Goal: Task Accomplishment & Management: Manage account settings

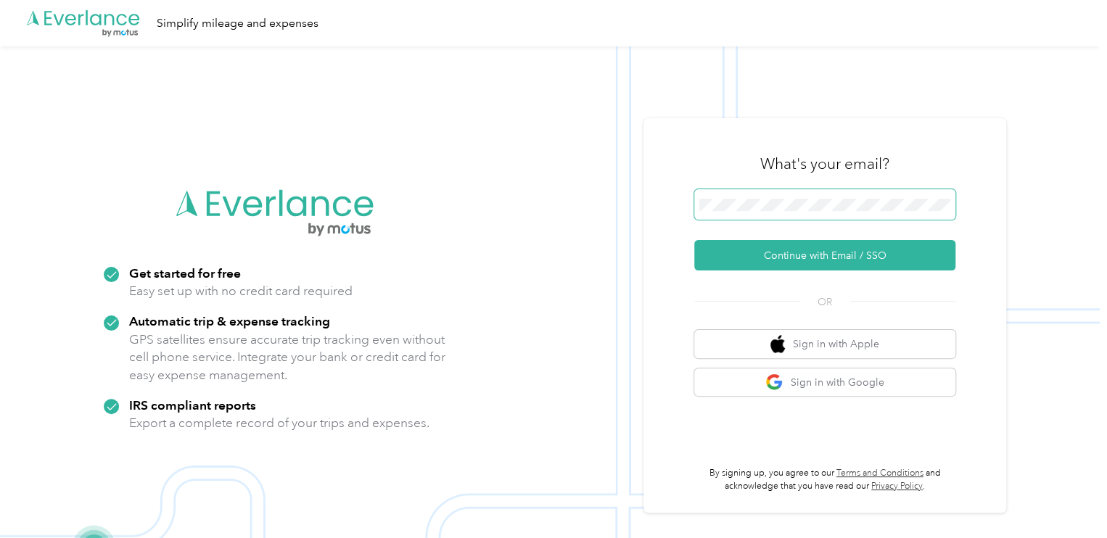
click at [780, 211] on span at bounding box center [824, 204] width 261 height 30
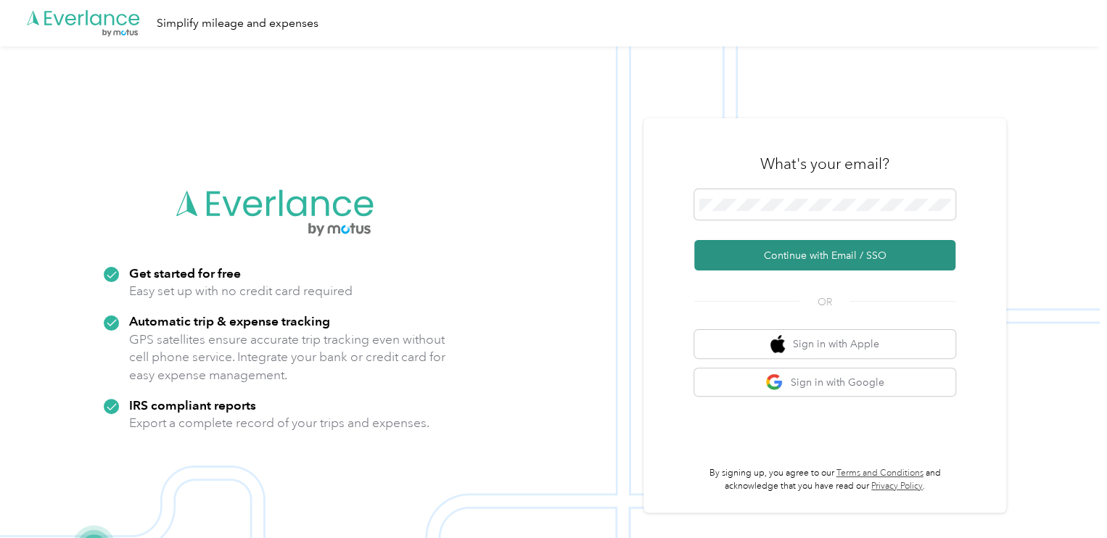
click at [851, 253] on button "Continue with Email / SSO" at bounding box center [824, 255] width 261 height 30
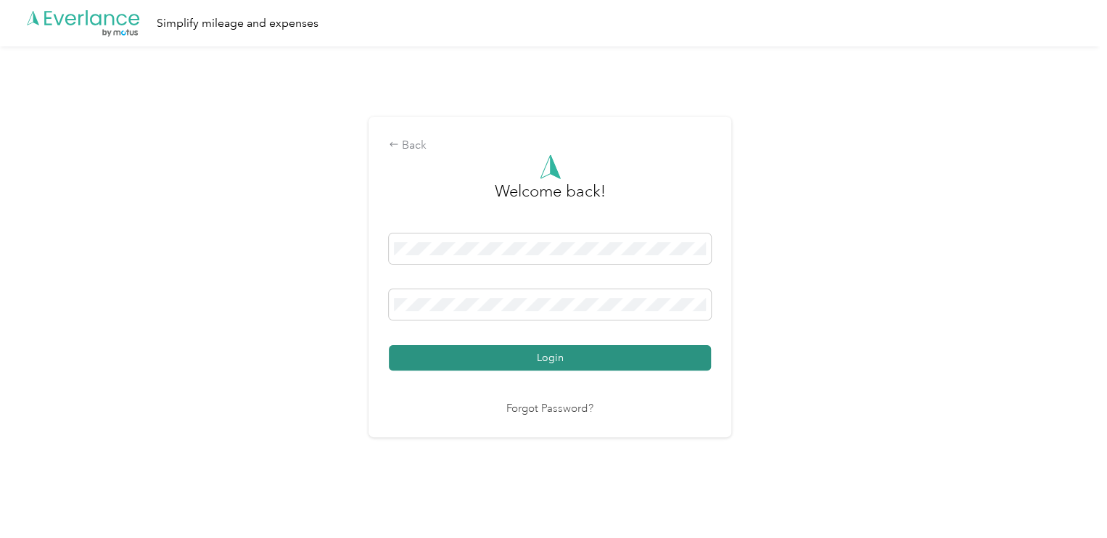
click at [587, 356] on button "Login" at bounding box center [550, 357] width 322 height 25
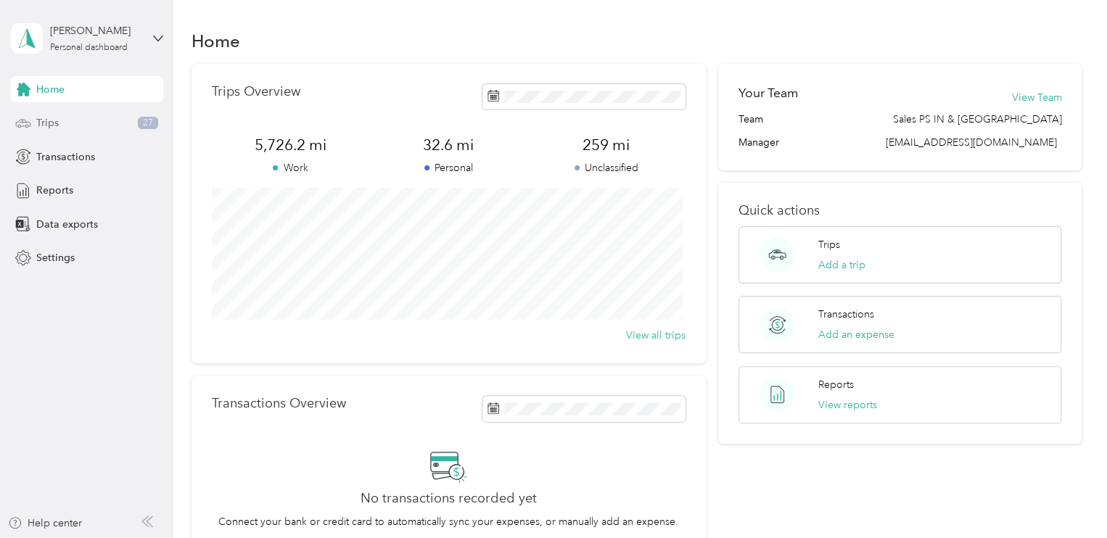
click at [44, 122] on span "Trips" at bounding box center [47, 122] width 22 height 15
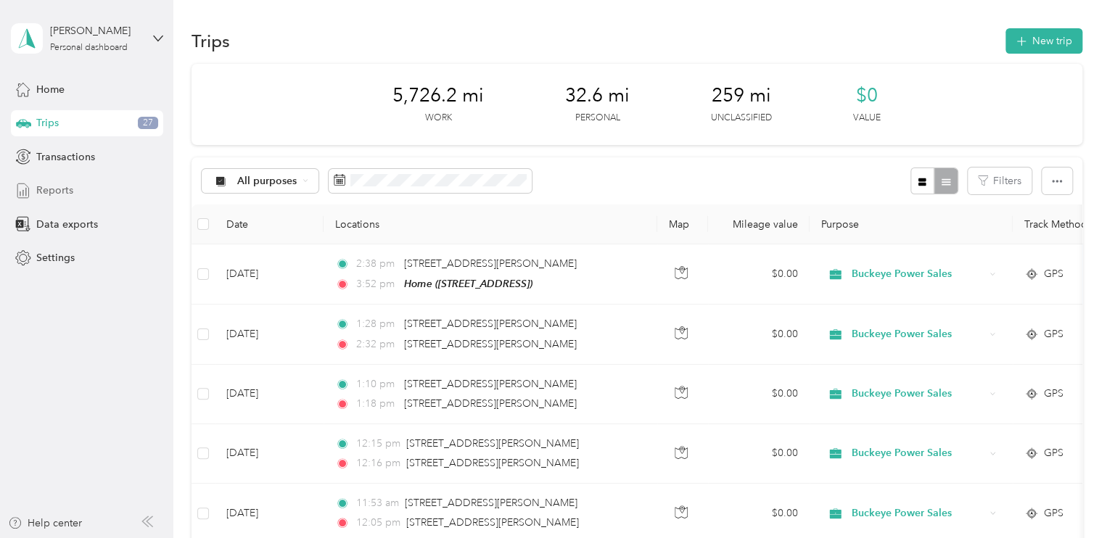
click at [45, 189] on span "Reports" at bounding box center [54, 190] width 37 height 15
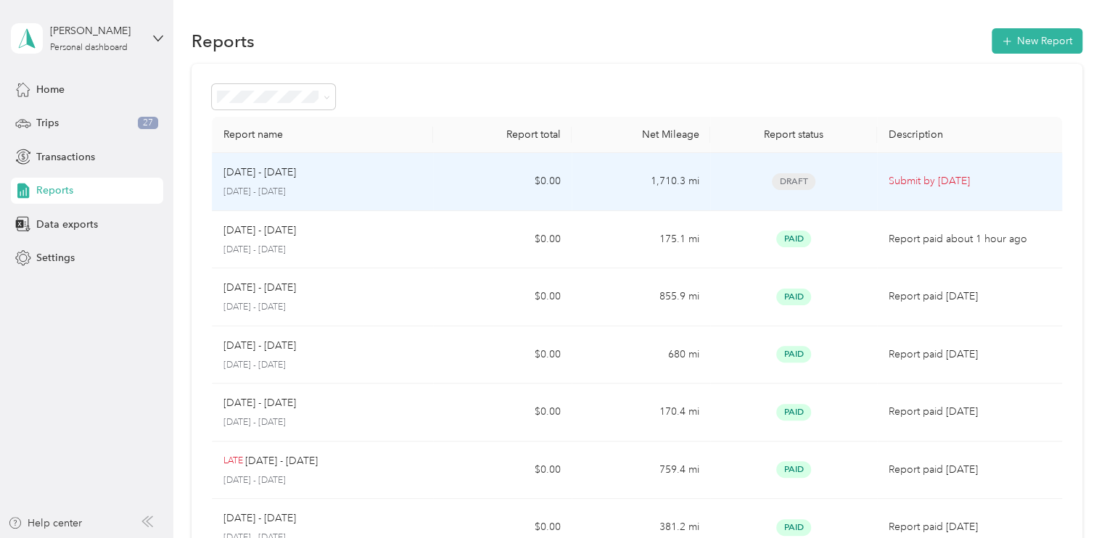
click at [274, 169] on p "[DATE] - [DATE]" at bounding box center [259, 173] width 73 height 16
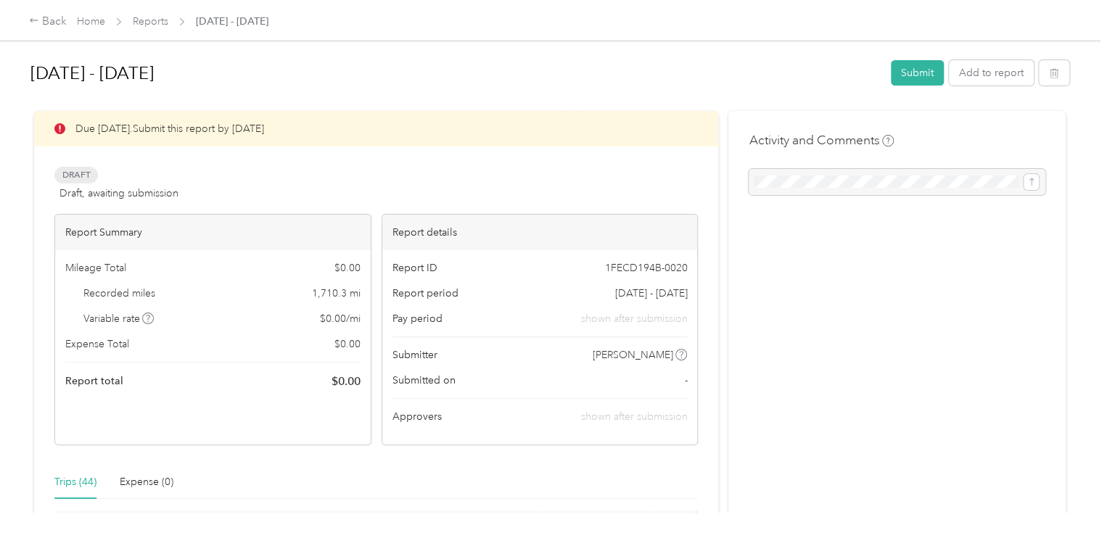
click at [563, 378] on div "Submitted on -" at bounding box center [539, 380] width 295 height 15
click at [605, 381] on div "Submitted on -" at bounding box center [539, 380] width 295 height 15
click at [914, 71] on button "Submit" at bounding box center [916, 72] width 53 height 25
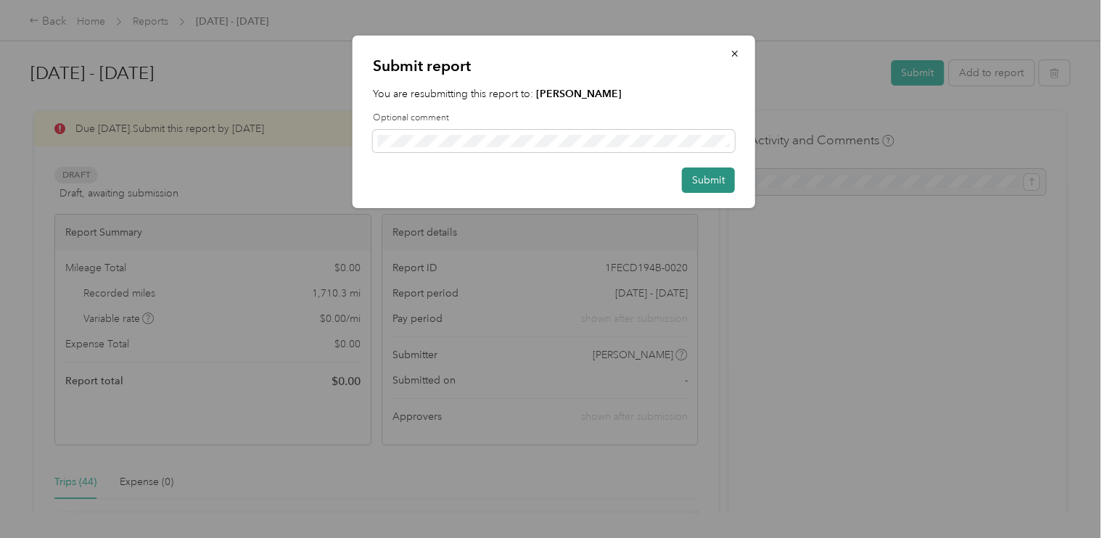
click at [702, 186] on button "Submit" at bounding box center [708, 180] width 53 height 25
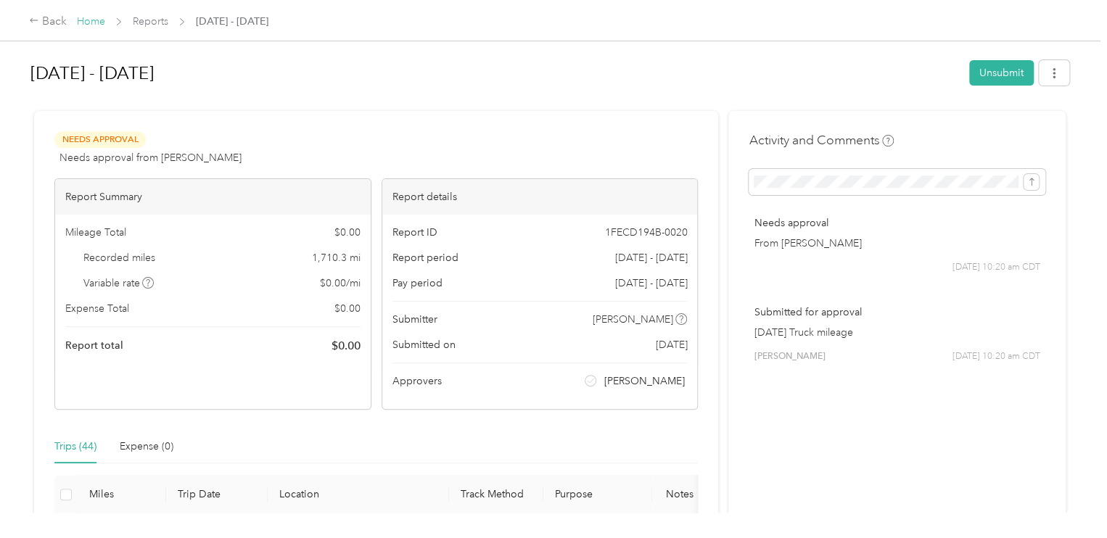
click at [91, 24] on link "Home" at bounding box center [91, 21] width 28 height 12
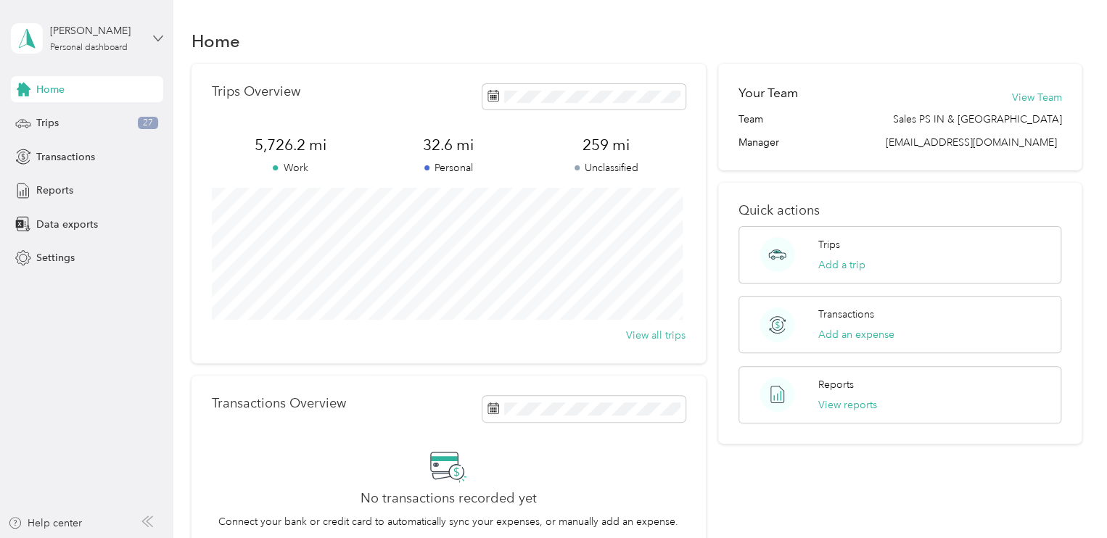
click at [153, 37] on icon at bounding box center [158, 38] width 10 height 10
click at [73, 120] on div "Log out" at bounding box center [51, 119] width 56 height 15
